Goal: Transaction & Acquisition: Purchase product/service

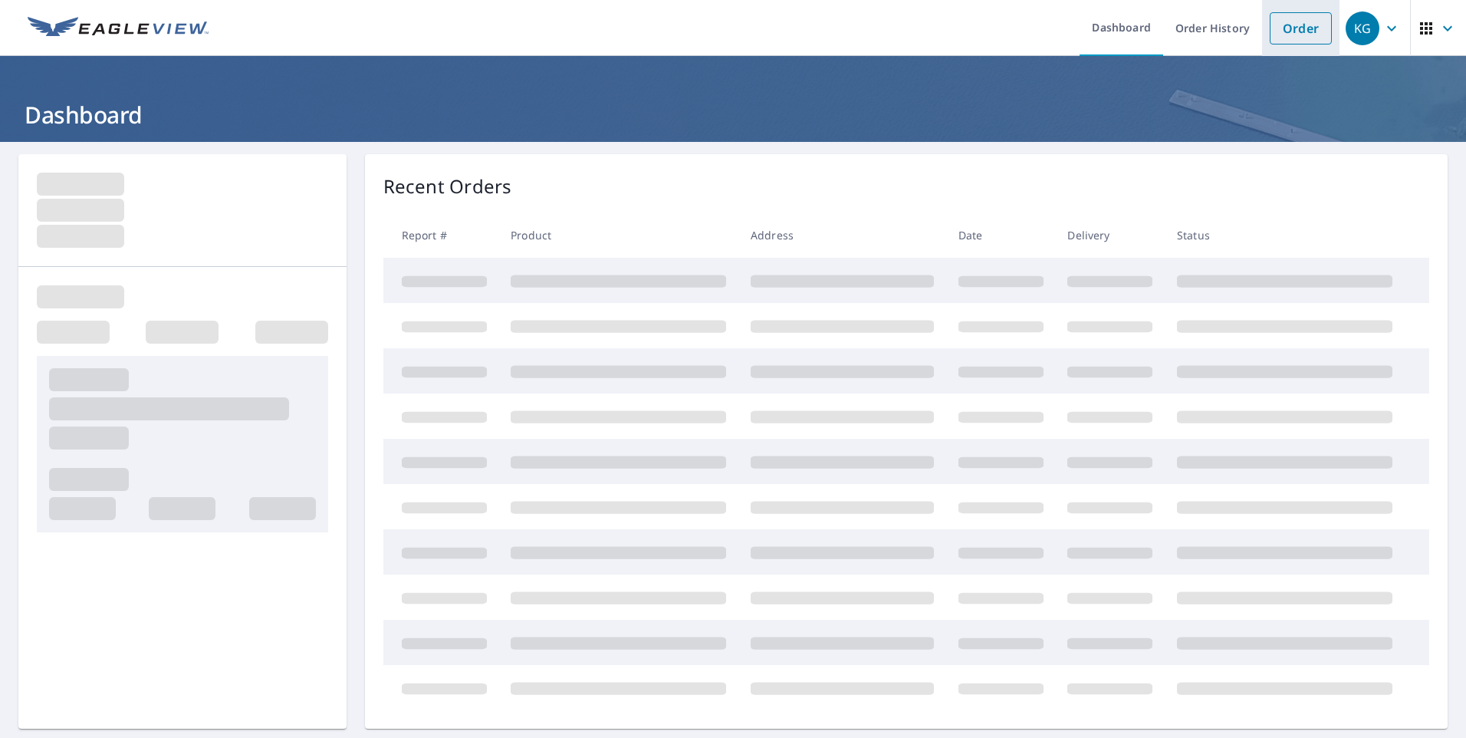
click at [1305, 34] on link "Order" at bounding box center [1301, 28] width 62 height 32
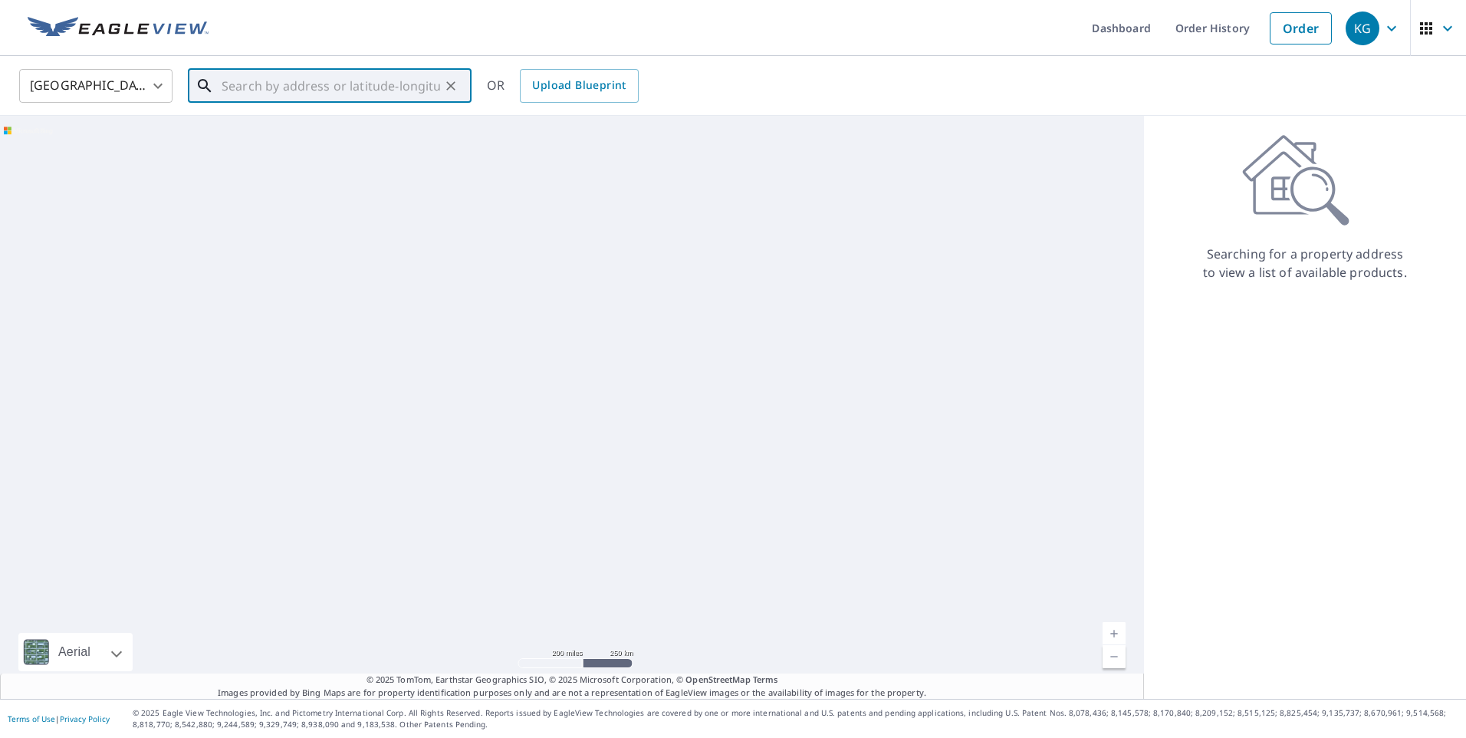
click at [332, 90] on input "text" at bounding box center [331, 85] width 218 height 43
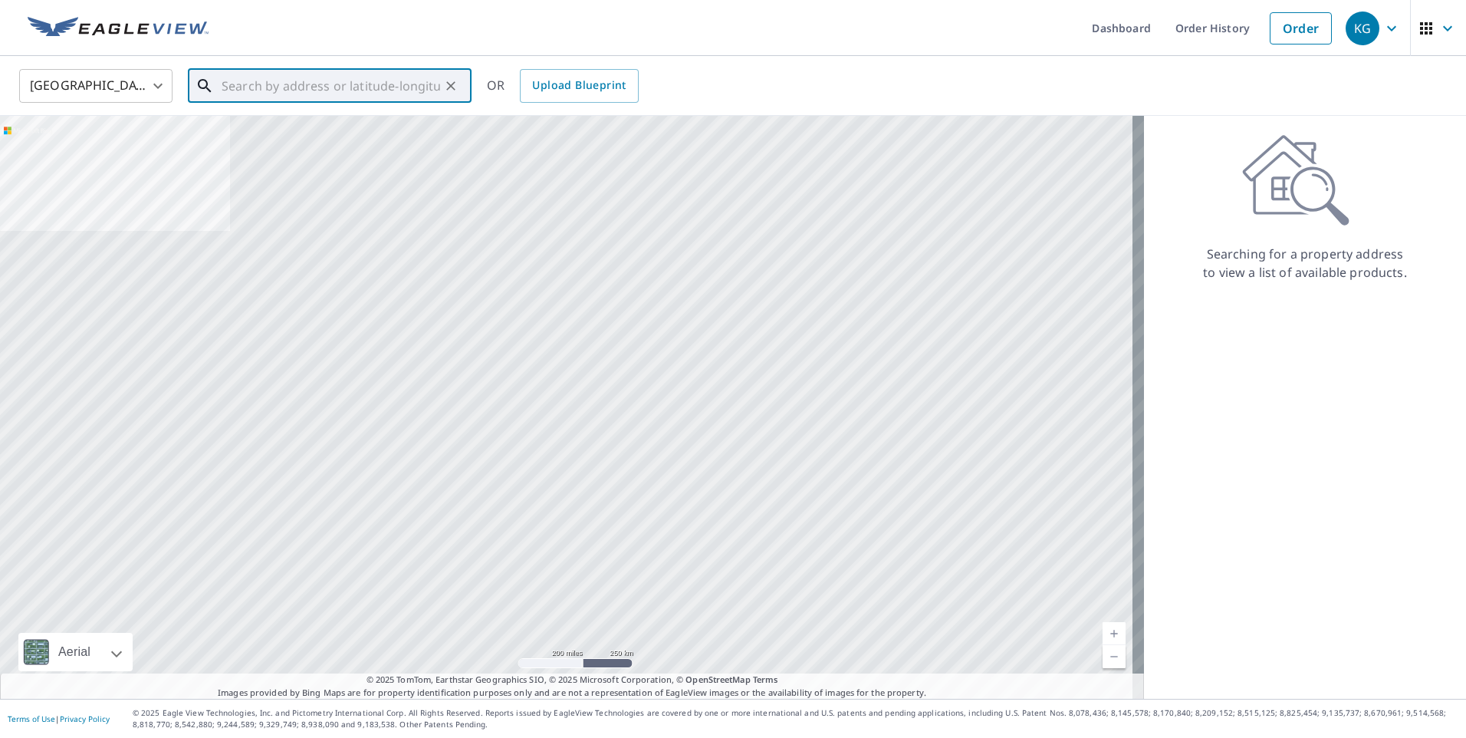
paste input "[STREET_ADDRESS][PERSON_NAME]"
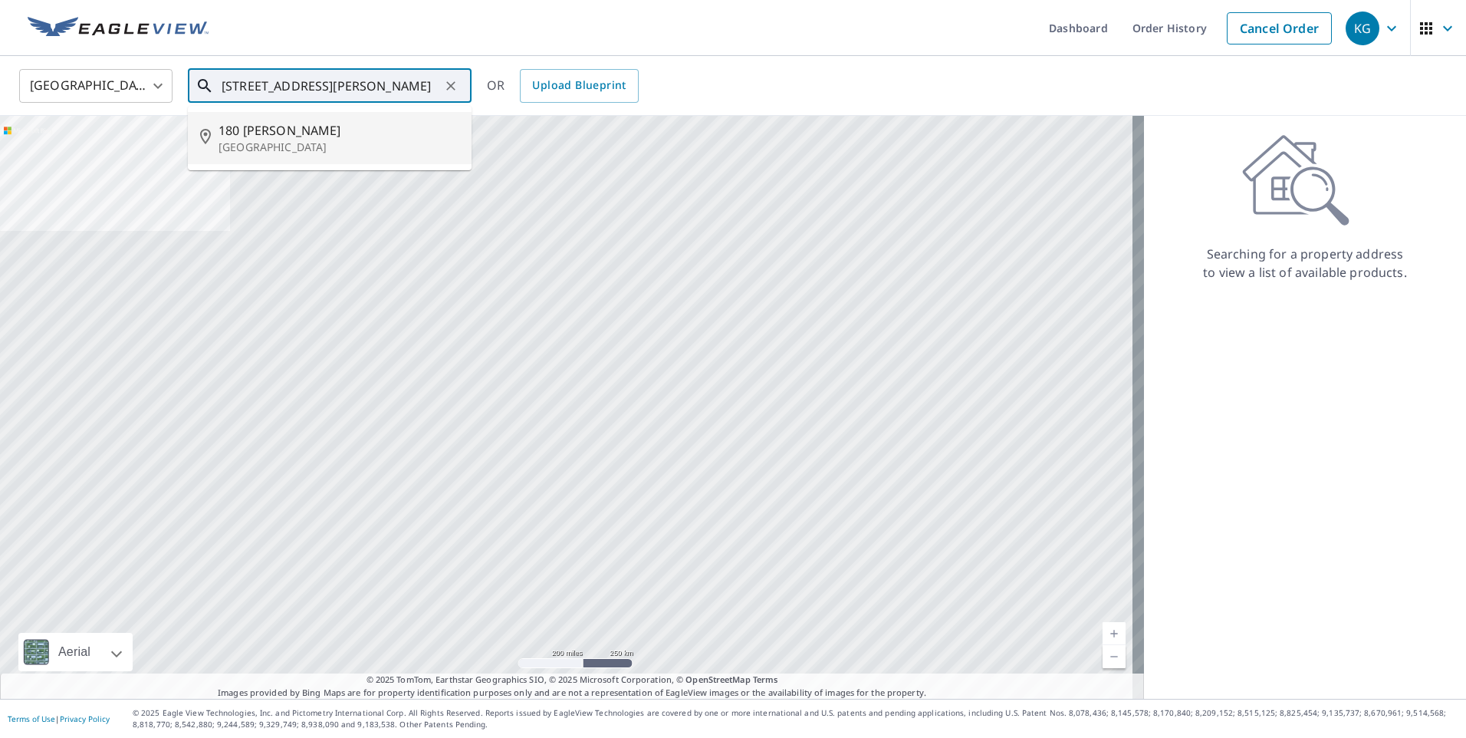
click at [376, 140] on p "[GEOGRAPHIC_DATA]" at bounding box center [338, 147] width 241 height 15
type input "[STREET_ADDRESS][PERSON_NAME]"
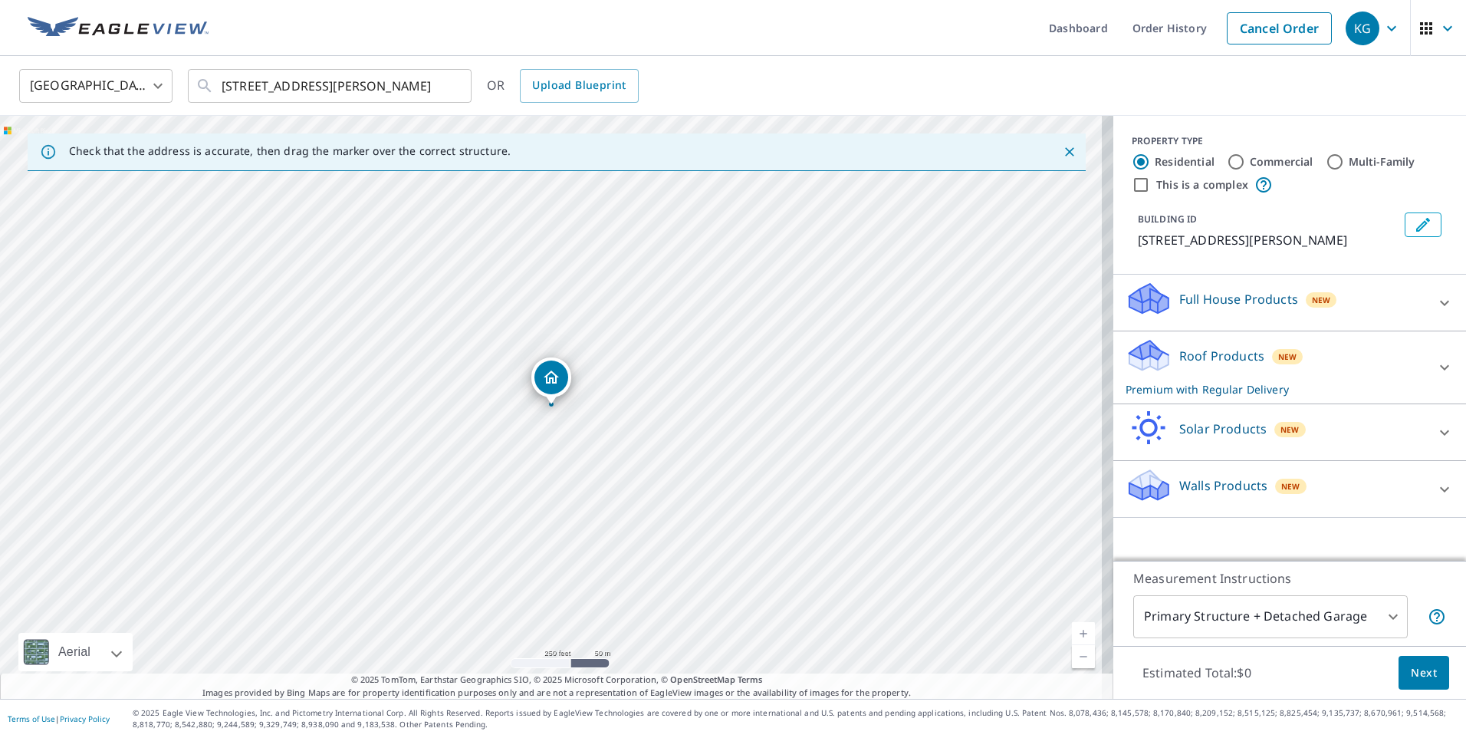
click at [1301, 348] on div "Roof Products New Premium with Regular Delivery" at bounding box center [1275, 367] width 301 height 60
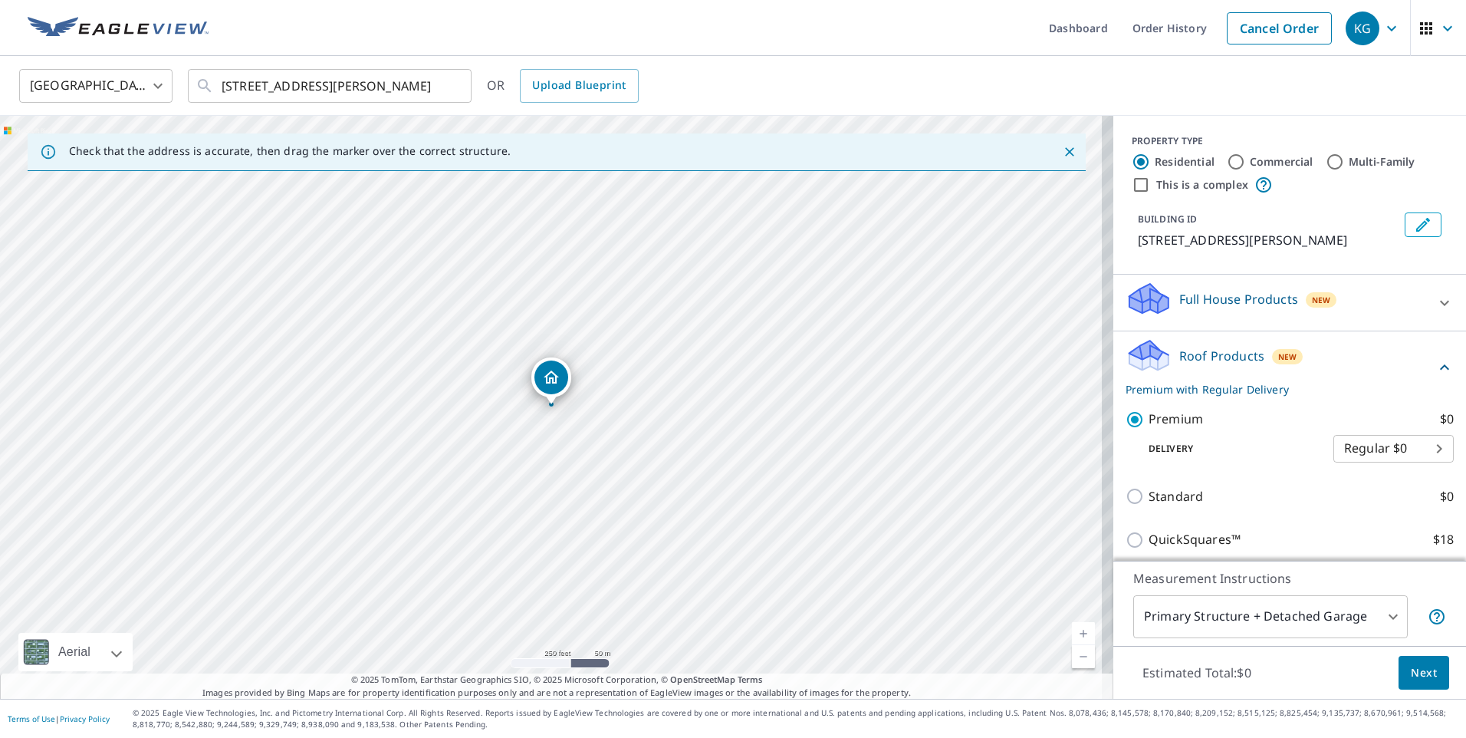
click at [1422, 675] on span "Next" at bounding box center [1424, 672] width 26 height 19
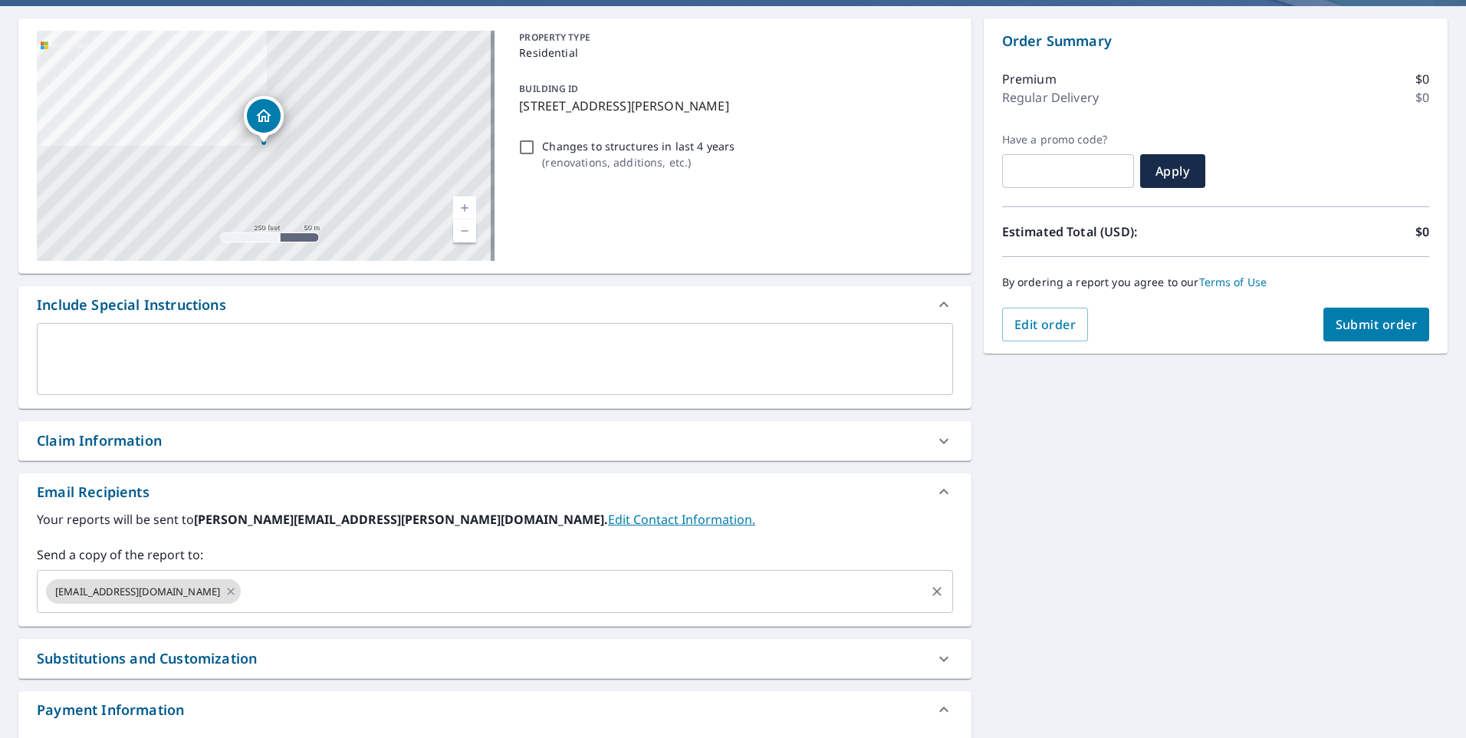
scroll to position [153, 0]
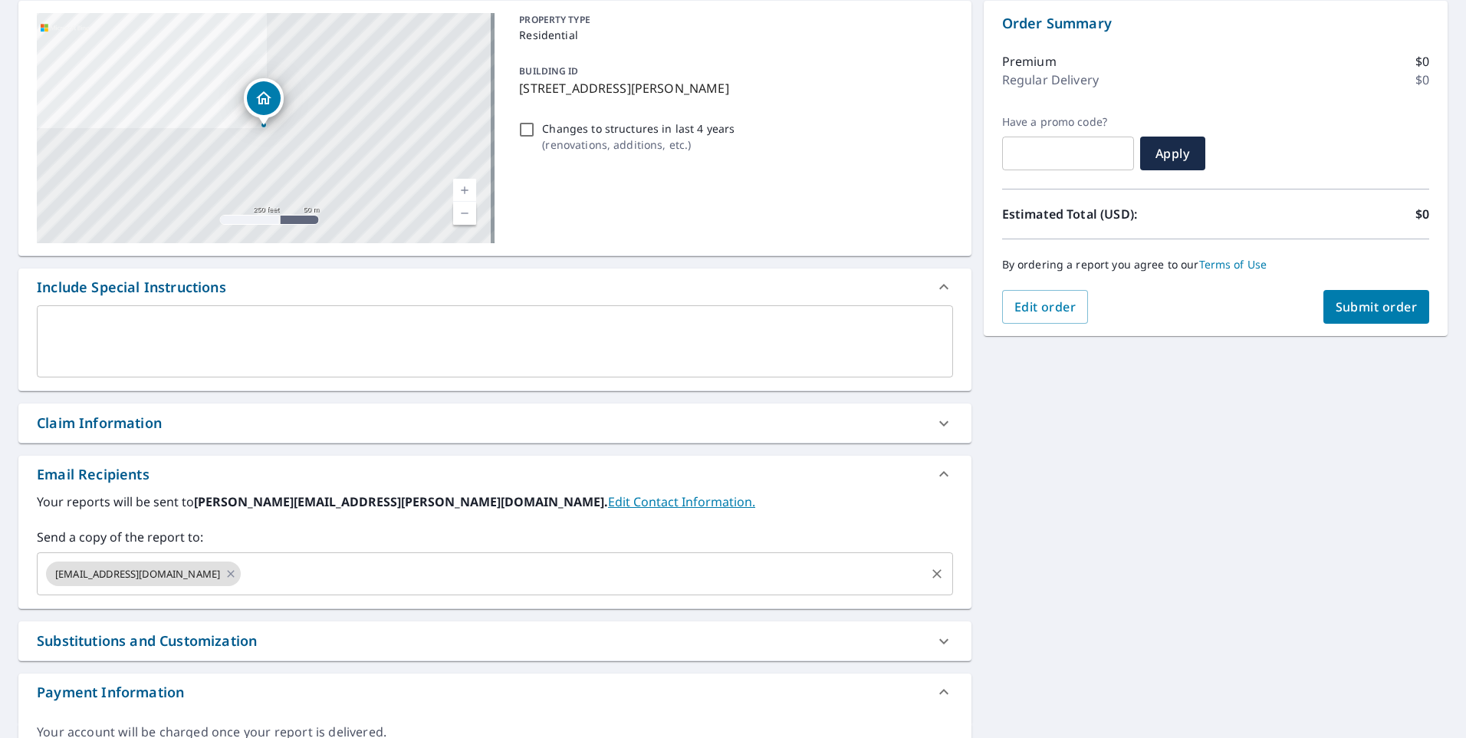
click at [271, 569] on input "text" at bounding box center [582, 573] width 679 height 29
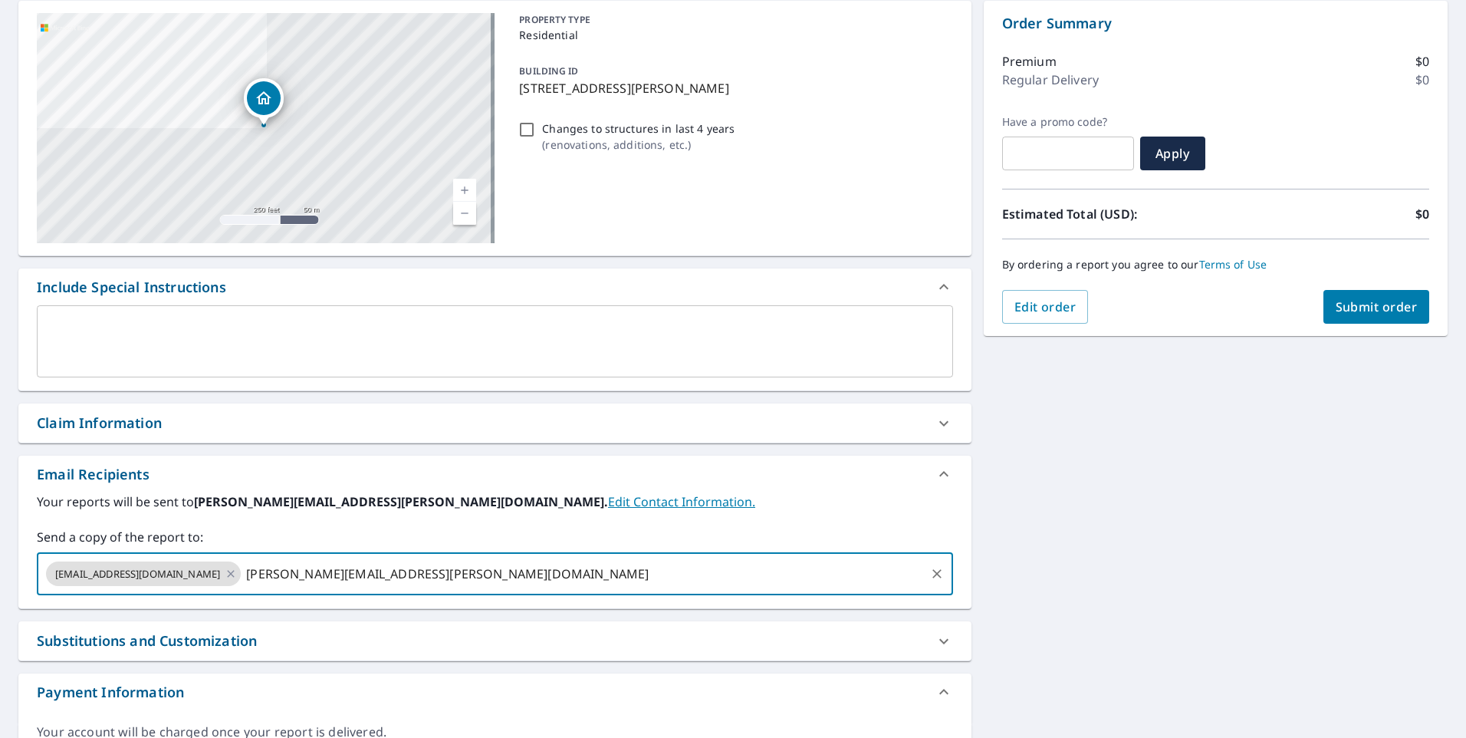
type input "[PERSON_NAME][EMAIL_ADDRESS][PERSON_NAME][DOMAIN_NAME]"
click at [1105, 496] on div "[STREET_ADDRESS][PERSON_NAME] Aerial Road A standard road map Aerial A detailed…" at bounding box center [733, 377] width 1466 height 777
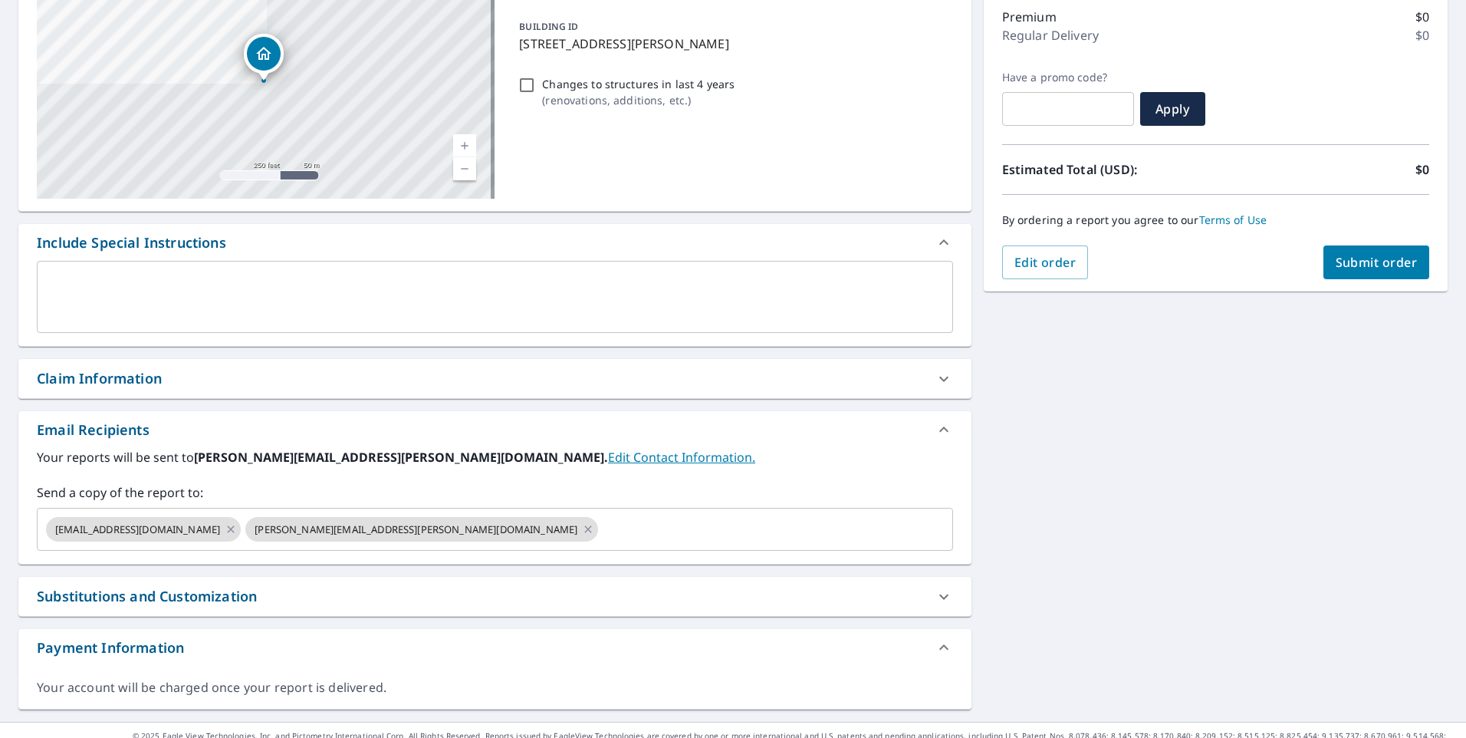
scroll to position [221, 0]
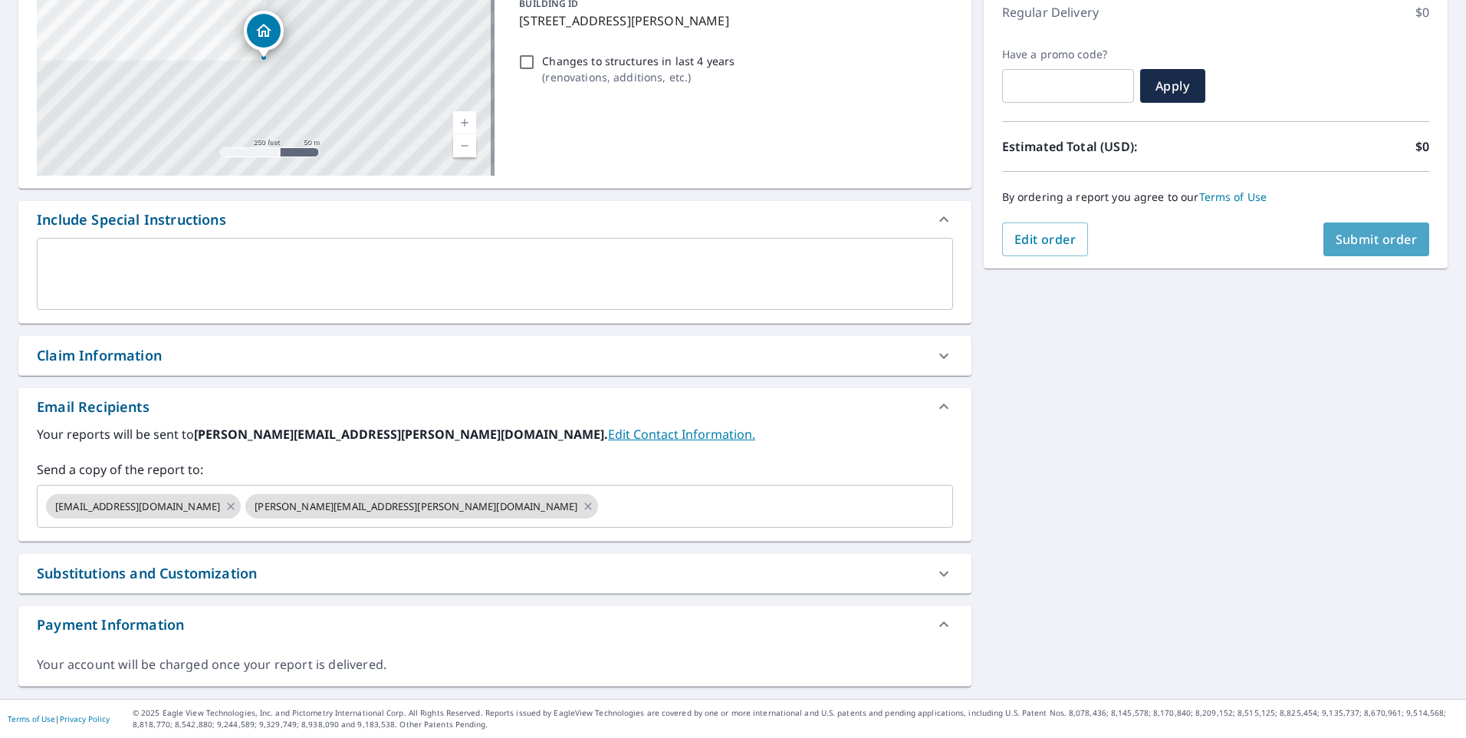
click at [1390, 248] on button "Submit order" at bounding box center [1376, 239] width 107 height 34
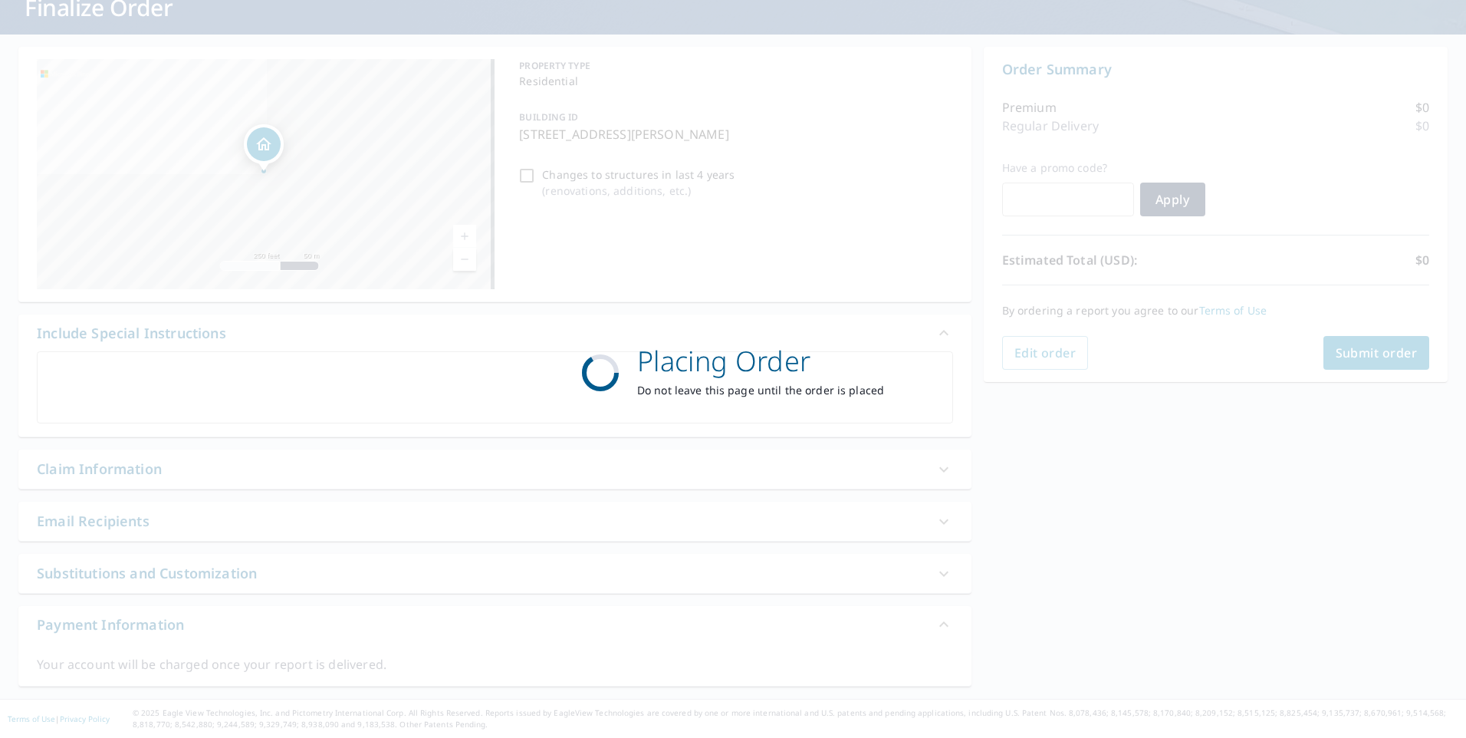
scroll to position [107, 0]
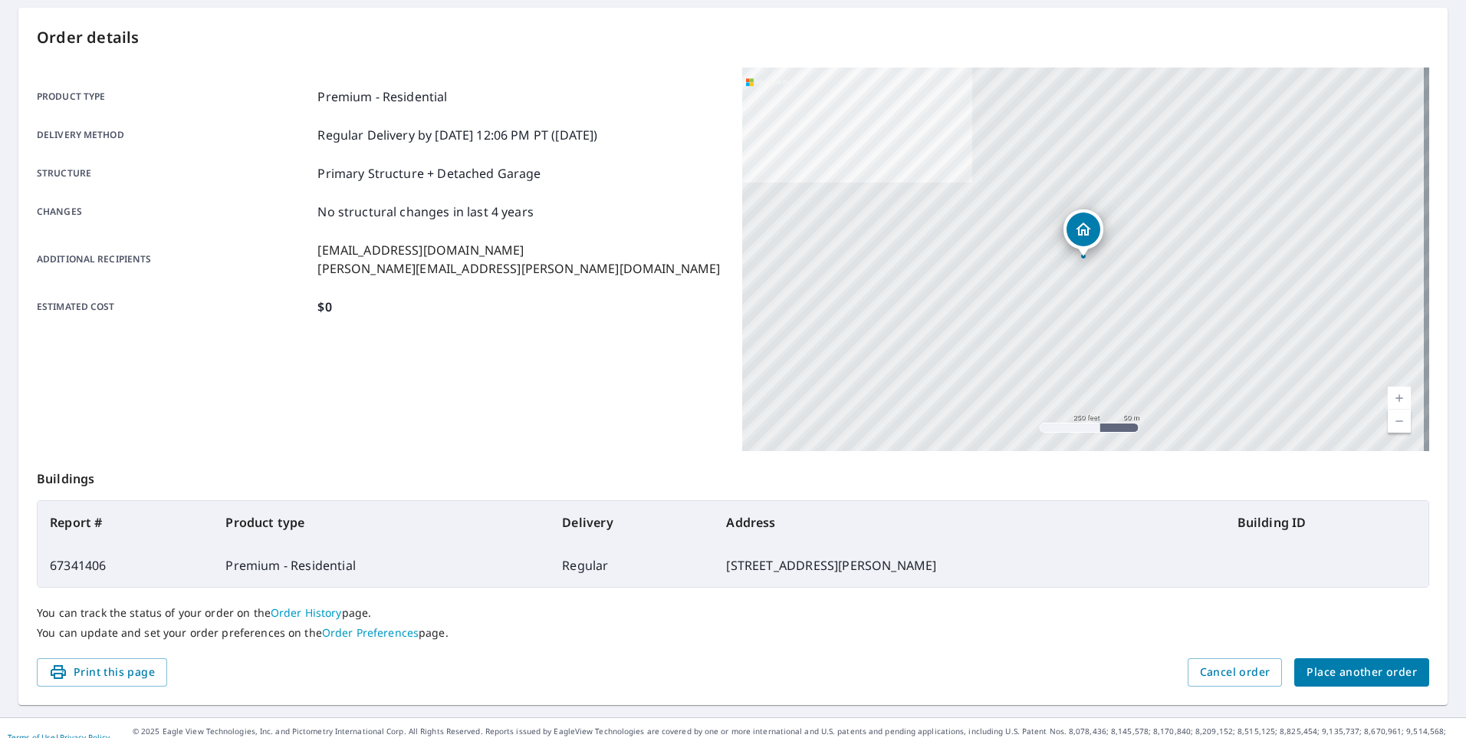
scroll to position [165, 0]
